Goal: Task Accomplishment & Management: Manage account settings

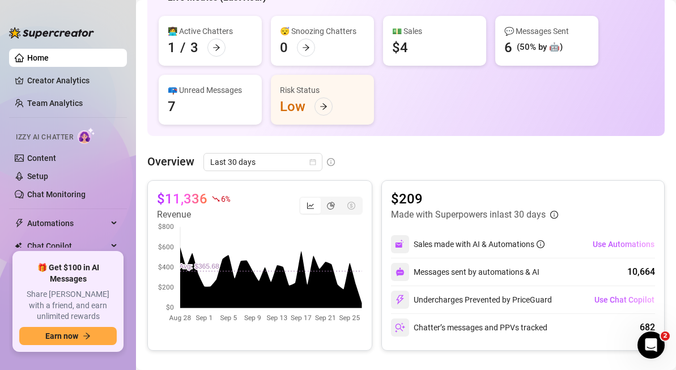
scroll to position [82, 0]
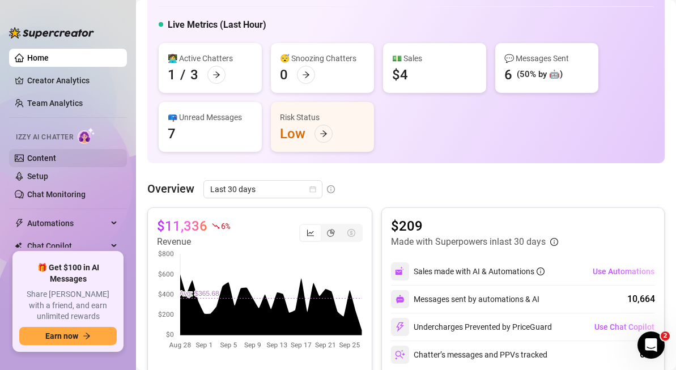
click at [56, 159] on link "Content" at bounding box center [41, 157] width 29 height 9
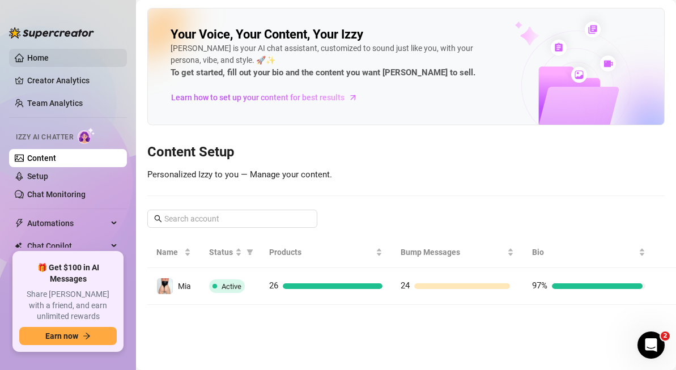
click at [37, 58] on link "Home" at bounding box center [38, 57] width 22 height 9
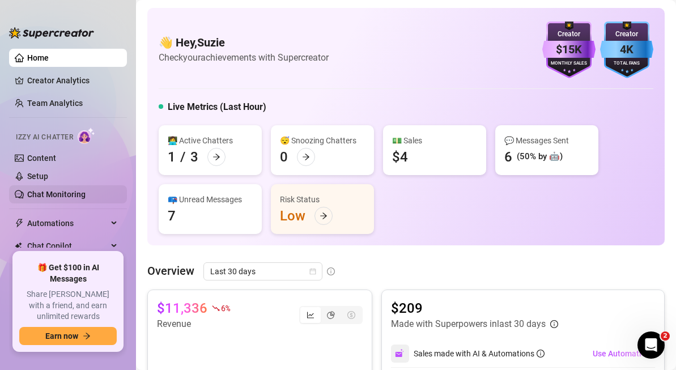
click at [47, 198] on link "Chat Monitoring" at bounding box center [56, 194] width 58 height 9
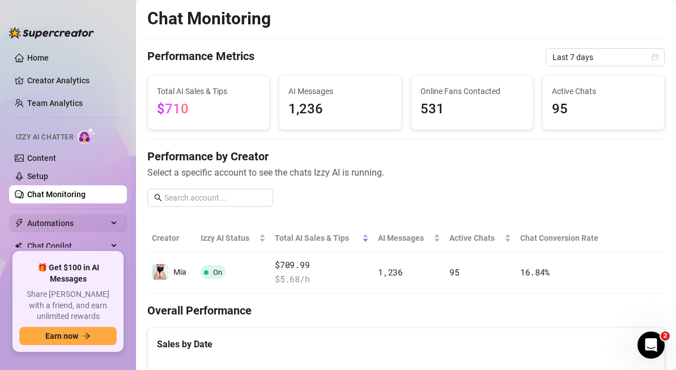
click at [72, 225] on span "Automations" at bounding box center [67, 223] width 80 height 18
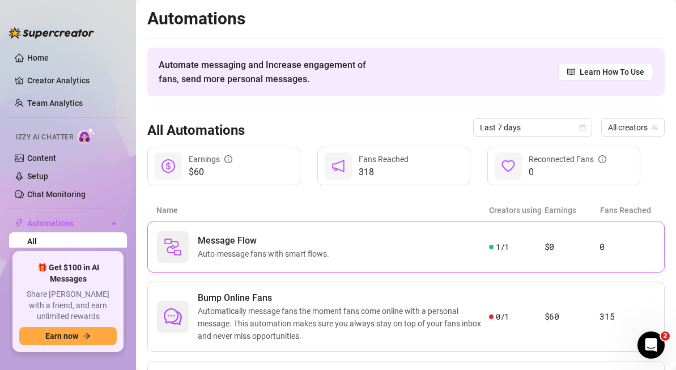
click at [624, 245] on article "0" at bounding box center [626, 247] width 55 height 14
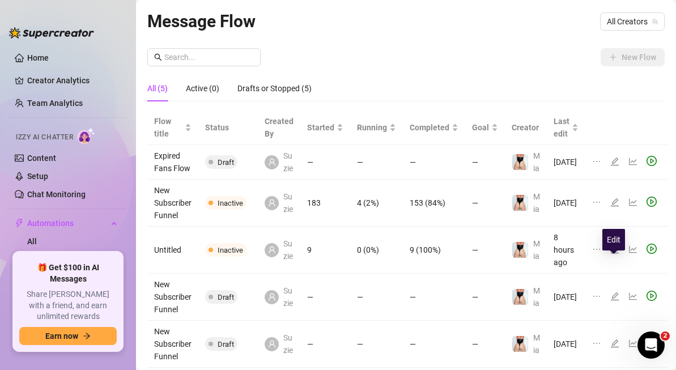
click at [614, 253] on icon "edit" at bounding box center [614, 249] width 8 height 8
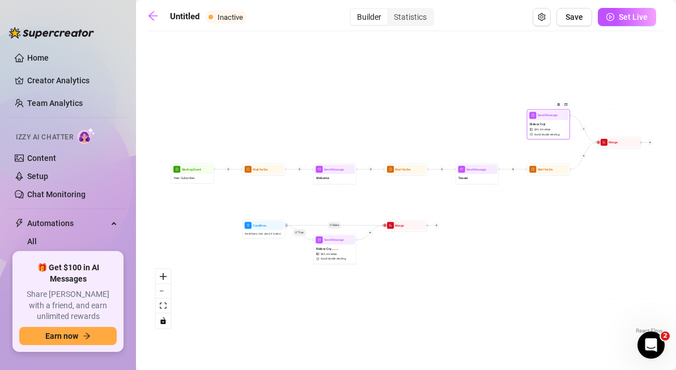
click at [537, 136] on div "Ride or Cry! $ 45 , 4 medias Avoid double sending" at bounding box center [548, 129] width 41 height 18
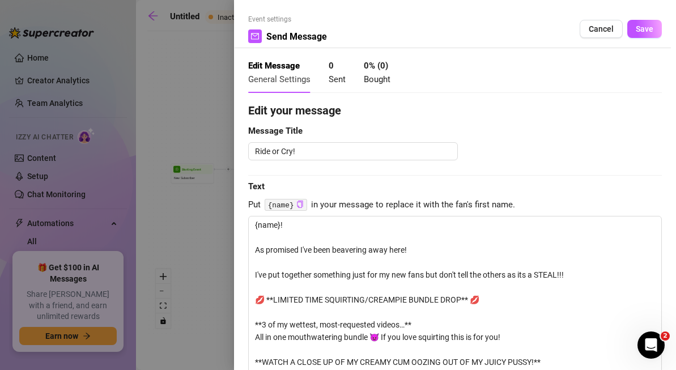
scroll to position [95, 0]
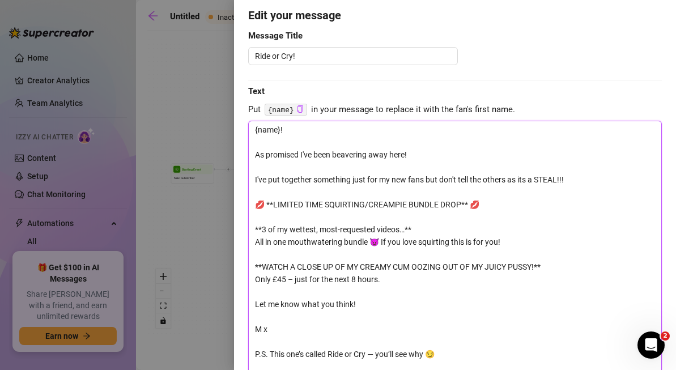
drag, startPoint x: 259, startPoint y: 179, endPoint x: 403, endPoint y: 336, distance: 213.3
click at [403, 336] on textarea "{name}! As promised I've been beavering away here! I've put together something …" at bounding box center [454, 254] width 413 height 267
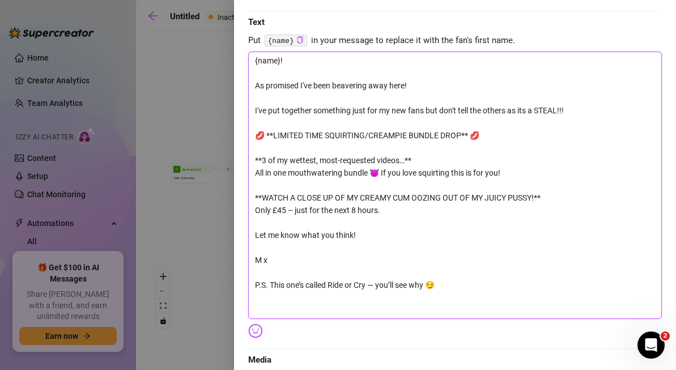
scroll to position [181, 0]
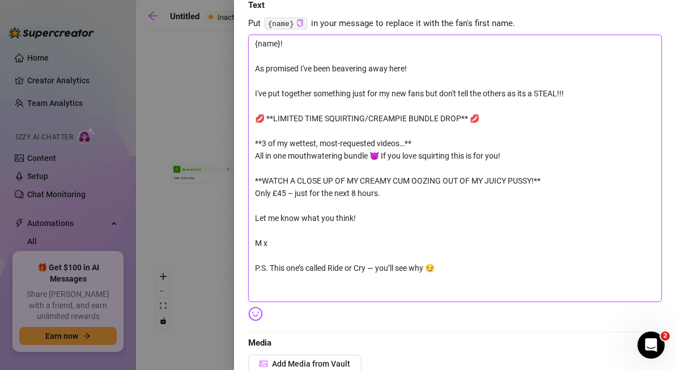
drag, startPoint x: 457, startPoint y: 274, endPoint x: 270, endPoint y: 142, distance: 229.1
click at [270, 142] on textarea "{name}! As promised I've been beavering away here! I've put together something …" at bounding box center [454, 168] width 413 height 267
click at [477, 208] on textarea "{name}! As promised I've been beavering away here! I've put together something …" at bounding box center [454, 168] width 413 height 267
drag, startPoint x: 254, startPoint y: 119, endPoint x: 443, endPoint y: 286, distance: 252.4
click at [443, 286] on textarea "{name}! As promised I've been beavering away here! I've put together something …" at bounding box center [454, 168] width 413 height 267
